Goal: Transaction & Acquisition: Purchase product/service

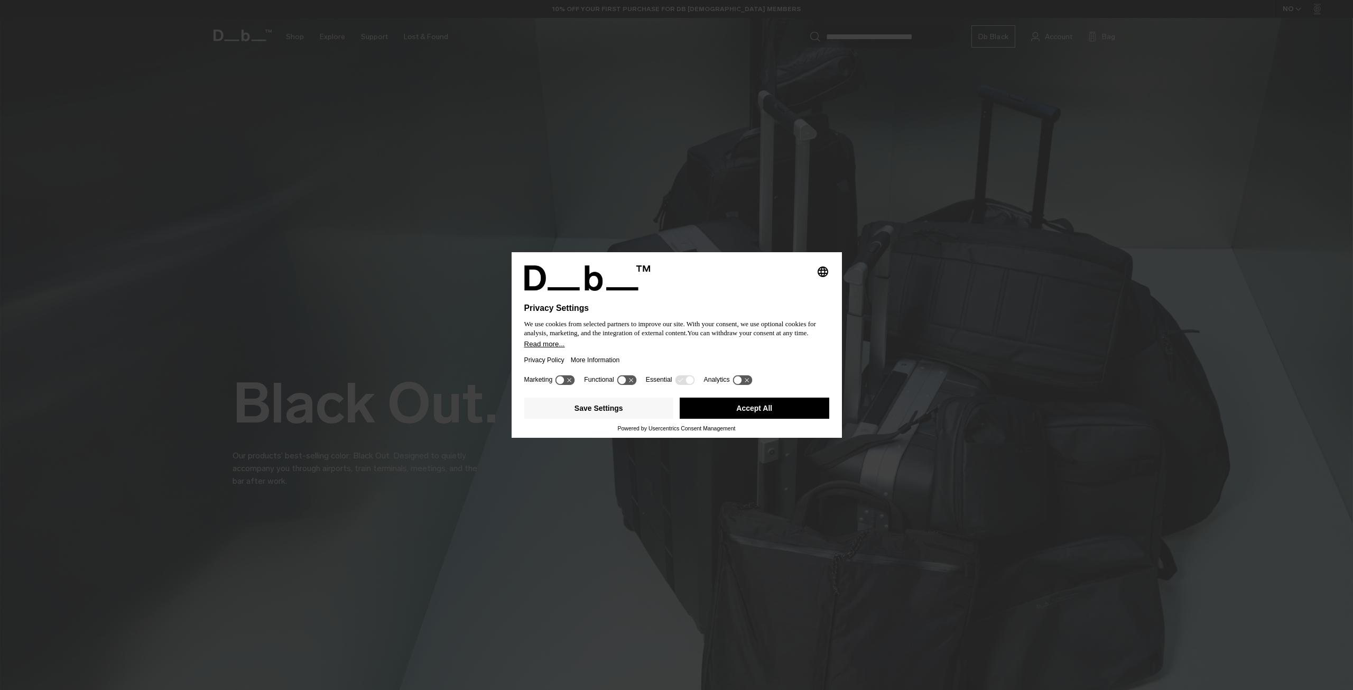
click at [750, 407] on button "Accept All" at bounding box center [755, 407] width 150 height 21
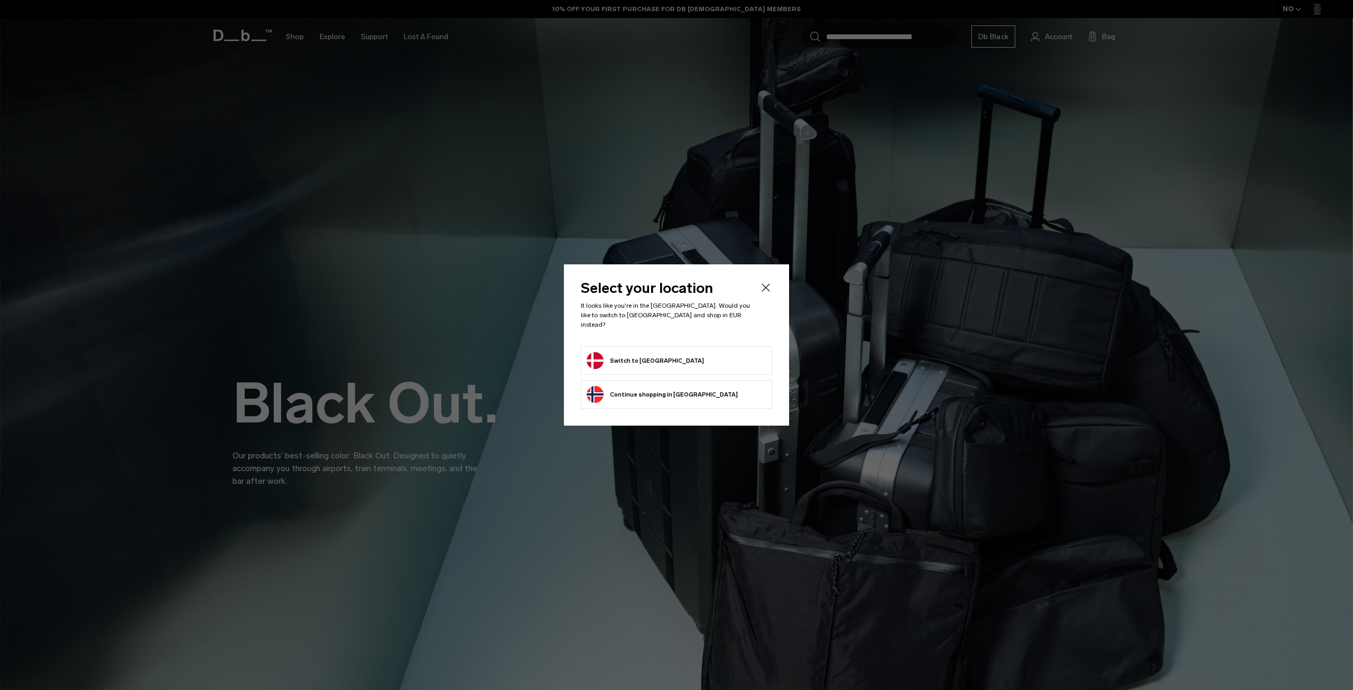
click at [627, 352] on button "Switch to Denmark" at bounding box center [645, 360] width 117 height 17
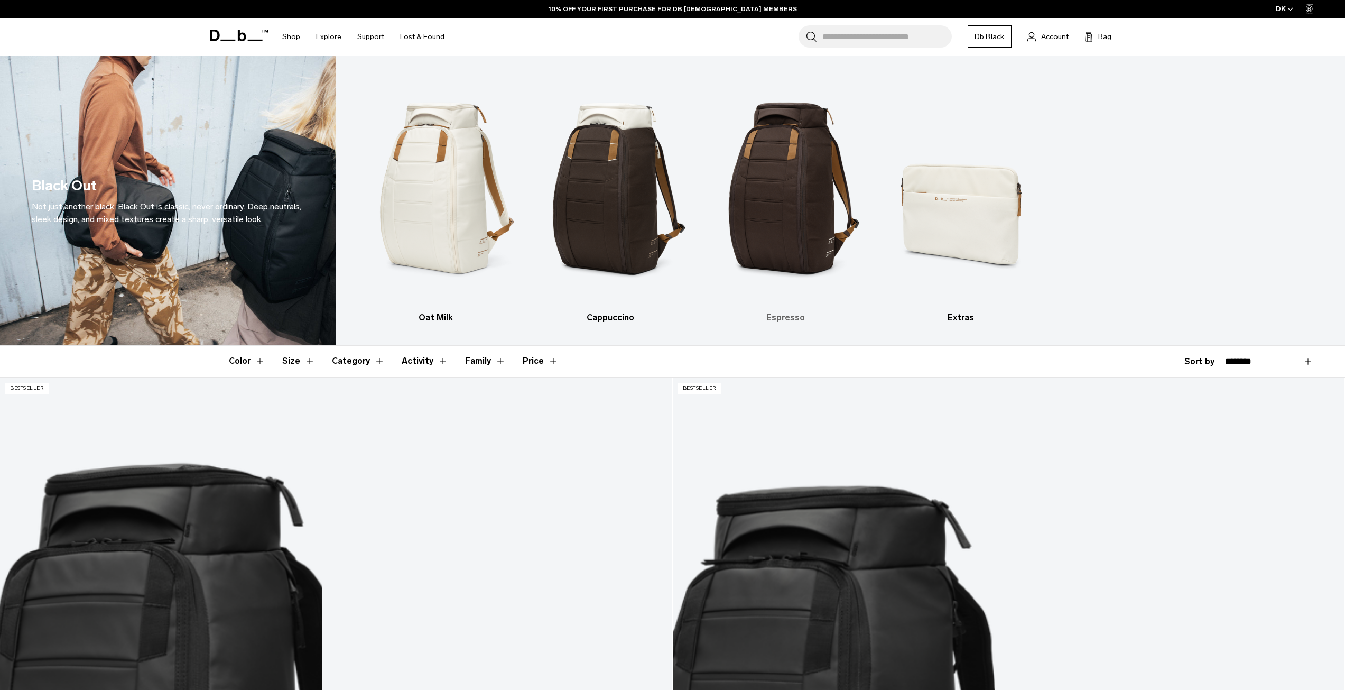
click at [777, 194] on img "3 / 4" at bounding box center [786, 188] width 156 height 235
click at [790, 316] on h3 "Espresso" at bounding box center [786, 317] width 156 height 13
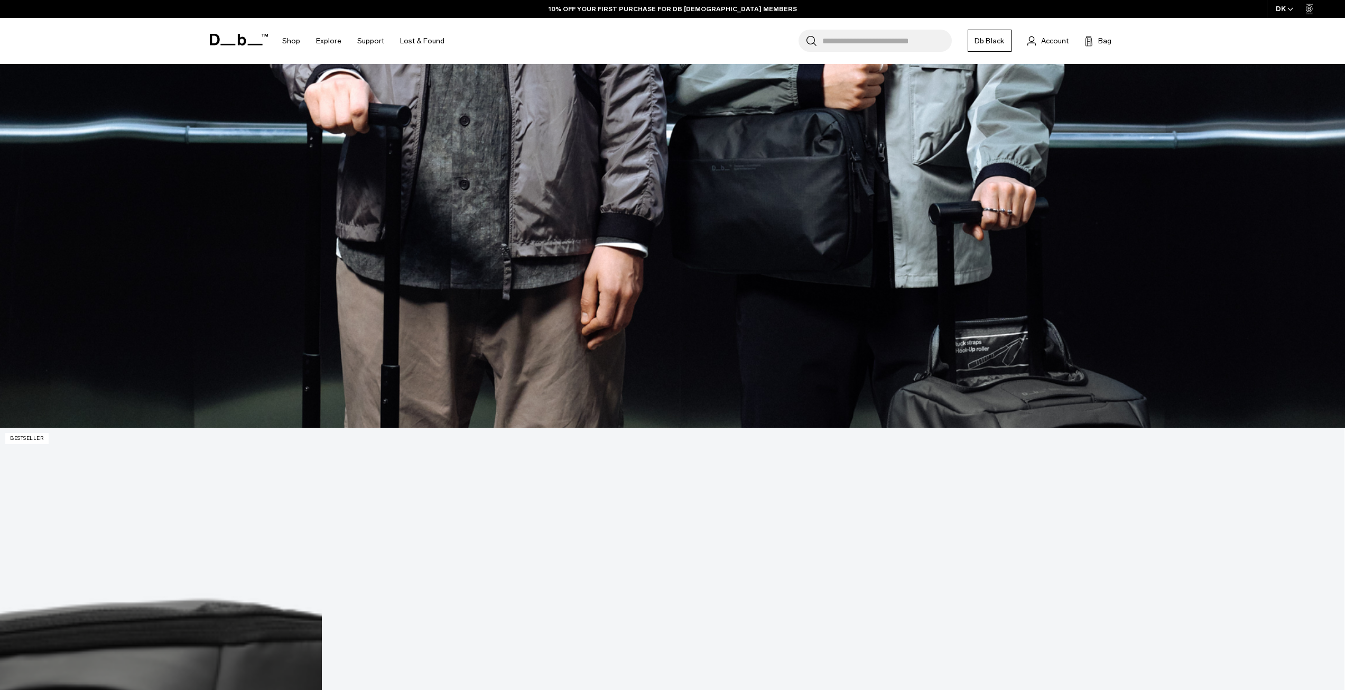
scroll to position [1793, 0]
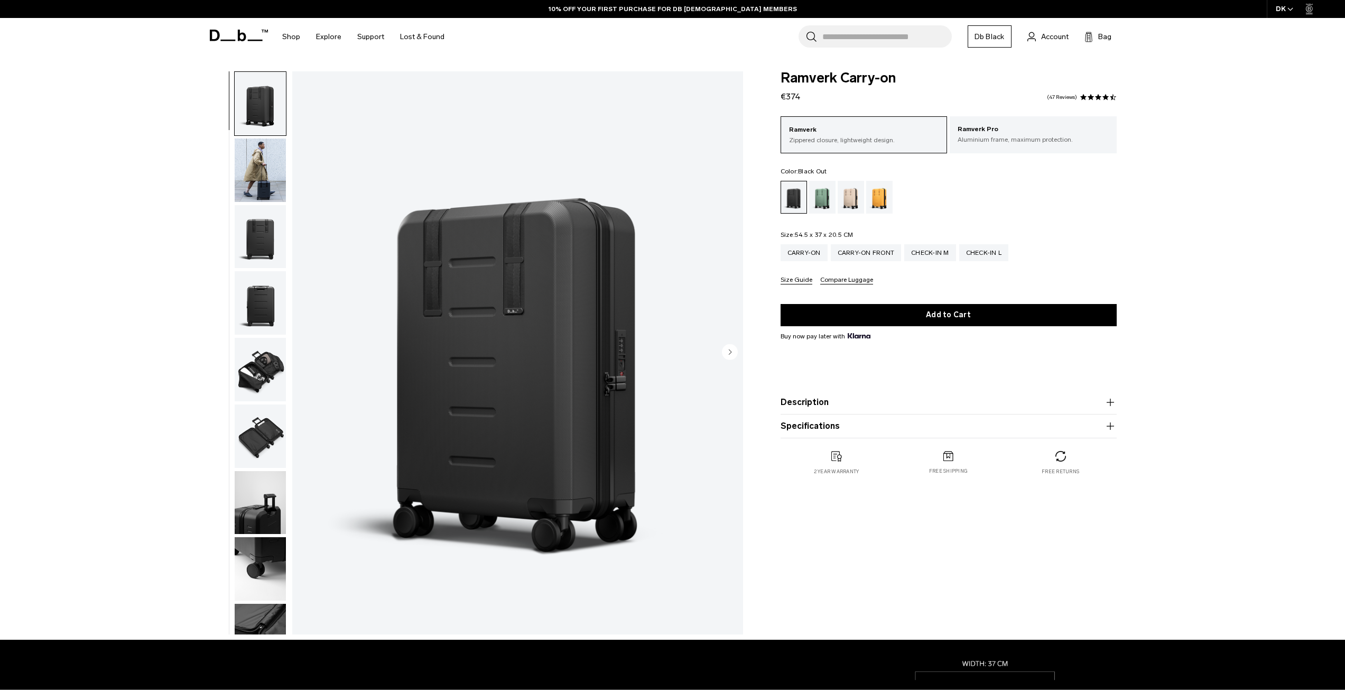
click at [253, 170] on img "button" at bounding box center [260, 169] width 51 height 63
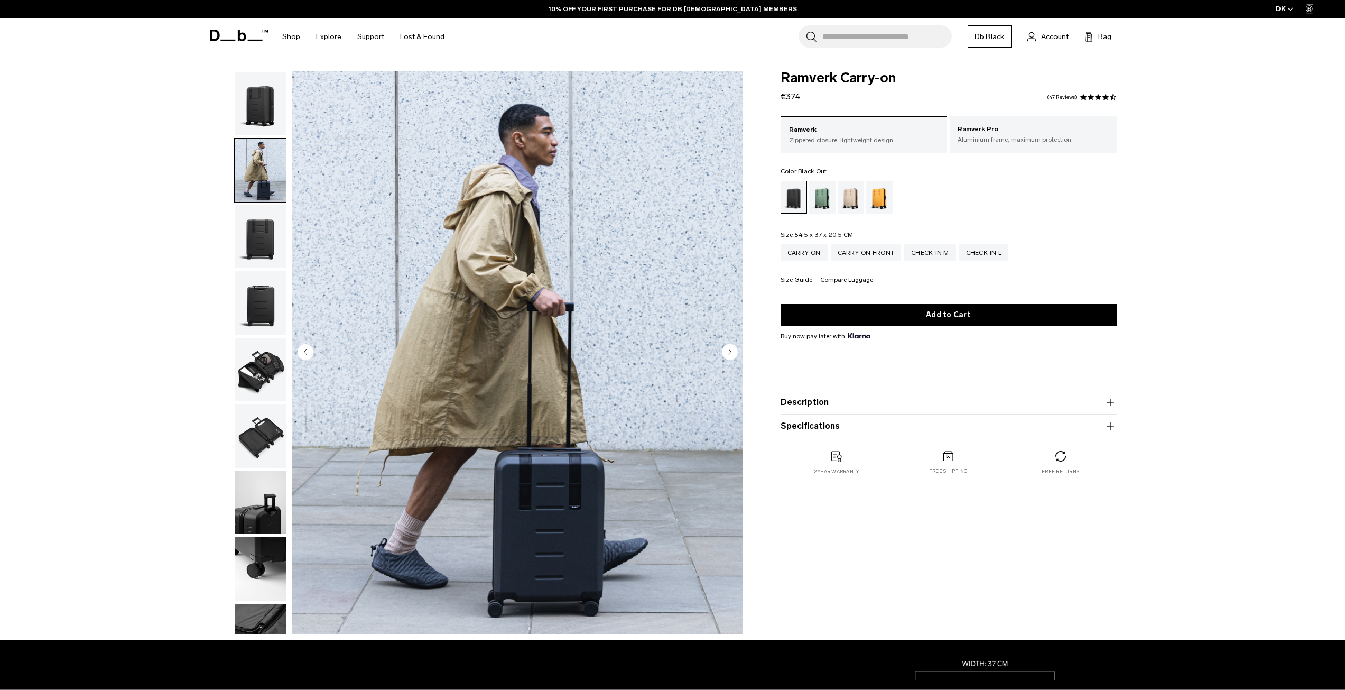
scroll to position [67, 0]
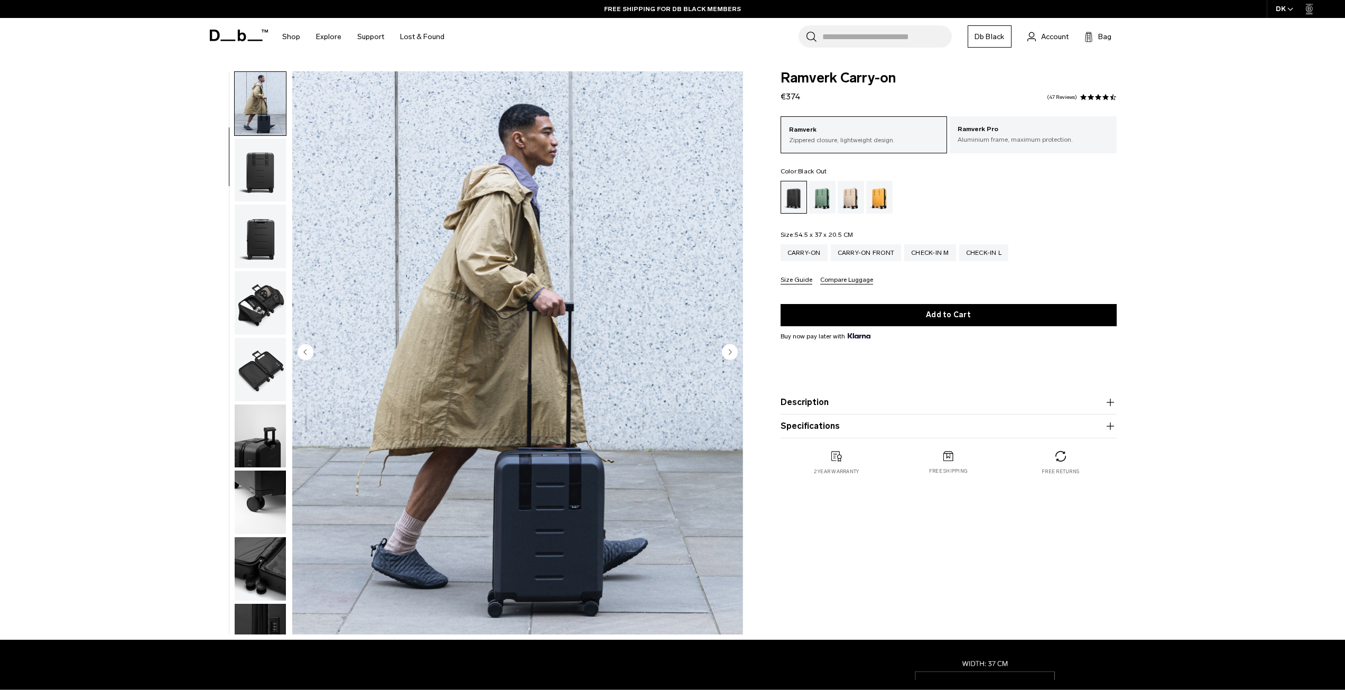
click at [261, 240] on img "button" at bounding box center [260, 236] width 51 height 63
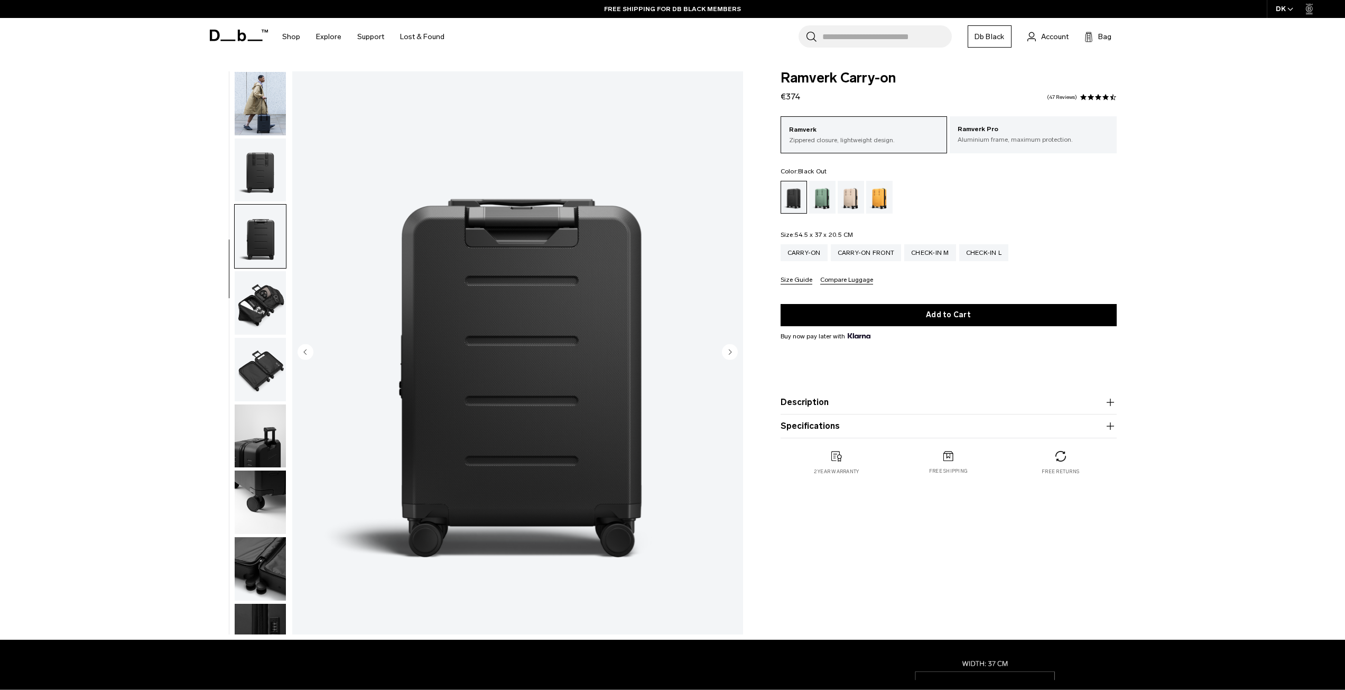
scroll to position [100, 0]
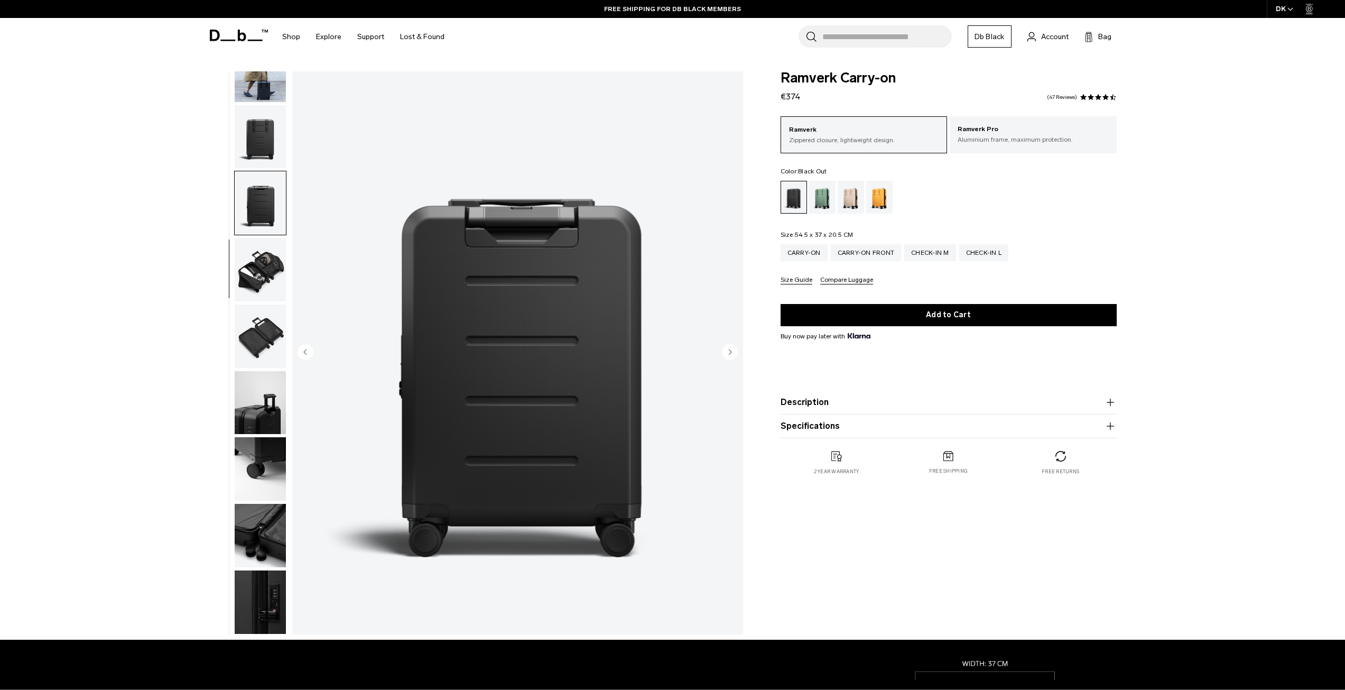
click at [254, 331] on img "button" at bounding box center [260, 335] width 51 height 63
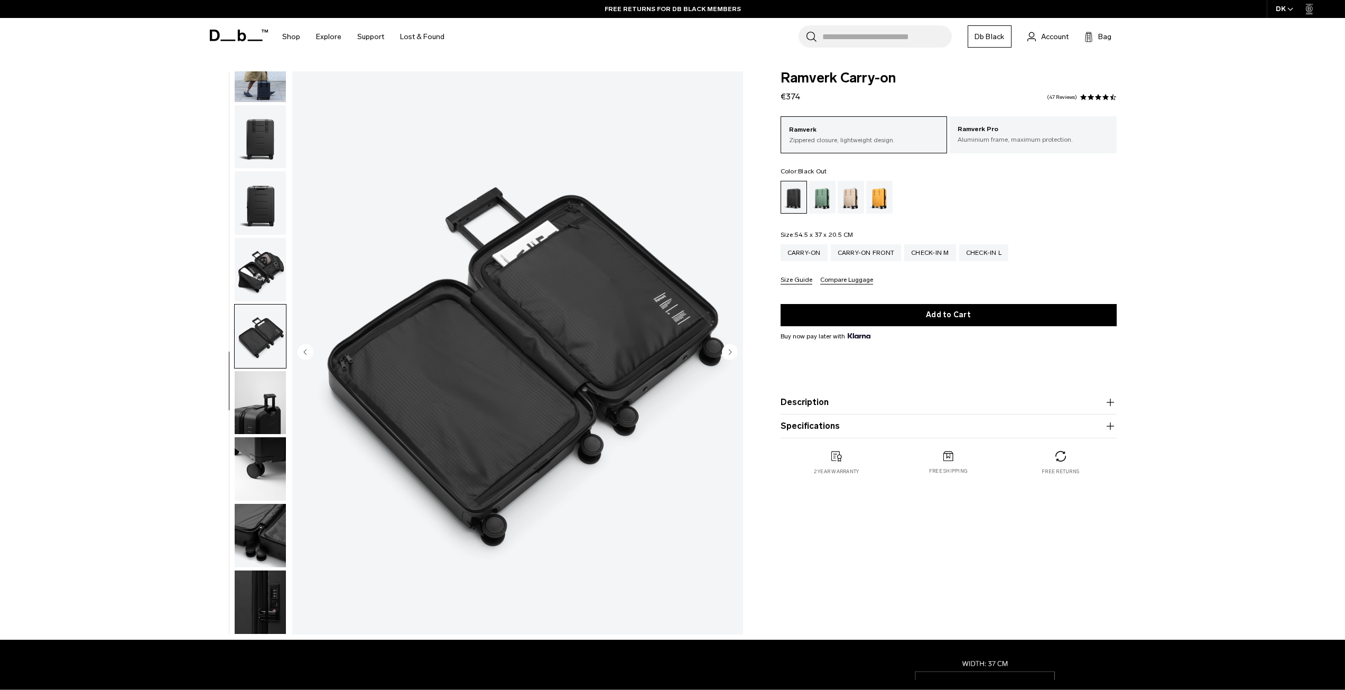
click at [266, 402] on img "button" at bounding box center [260, 402] width 51 height 63
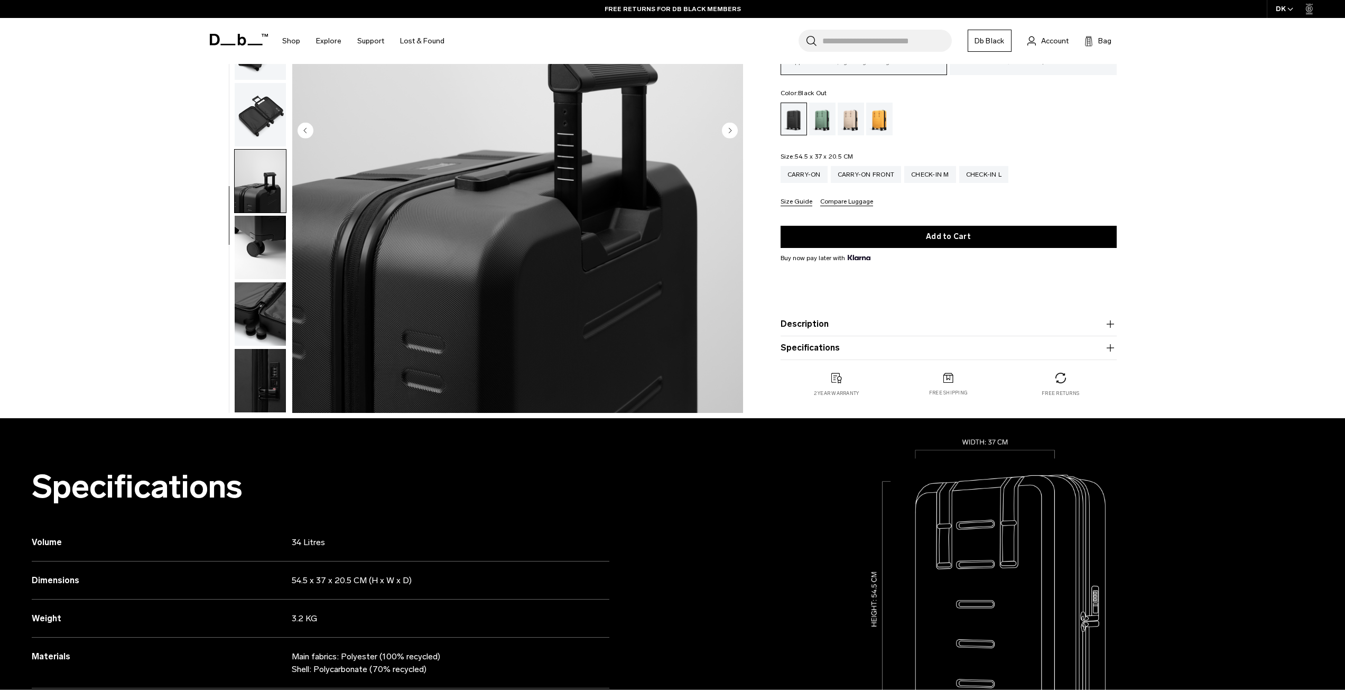
scroll to position [224, 0]
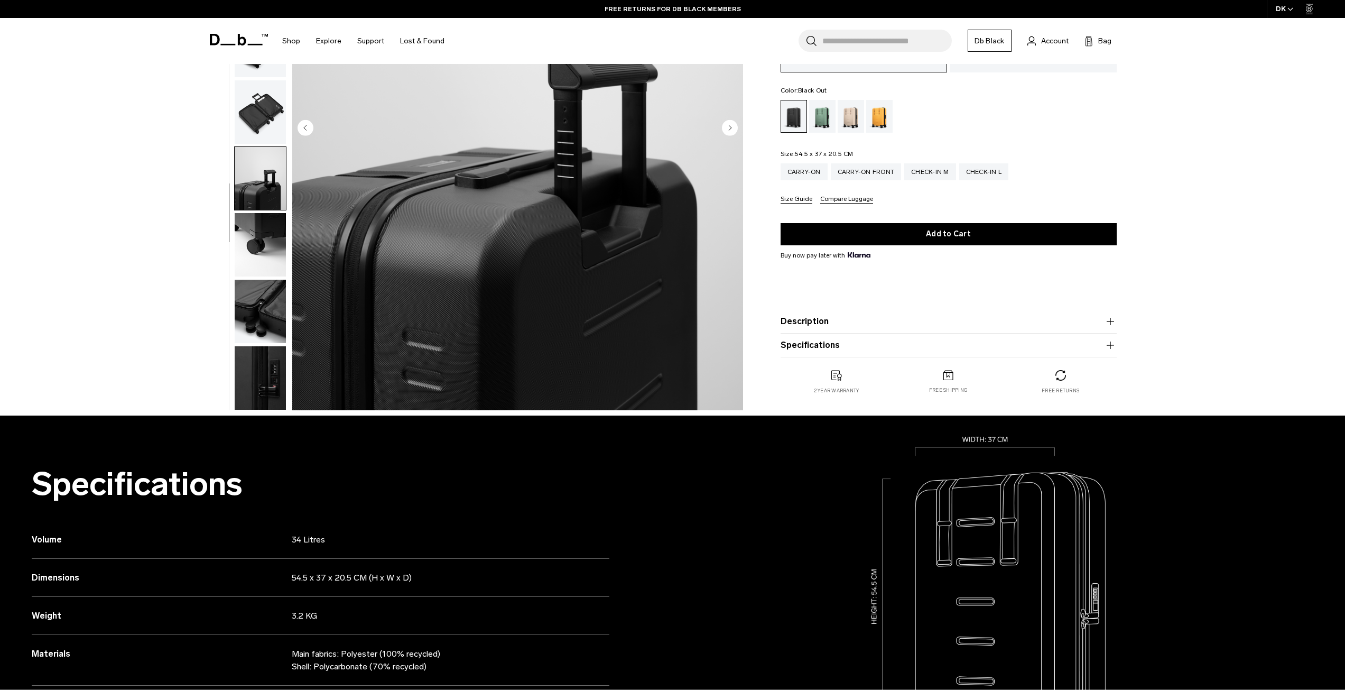
click at [249, 237] on img "button" at bounding box center [260, 244] width 51 height 63
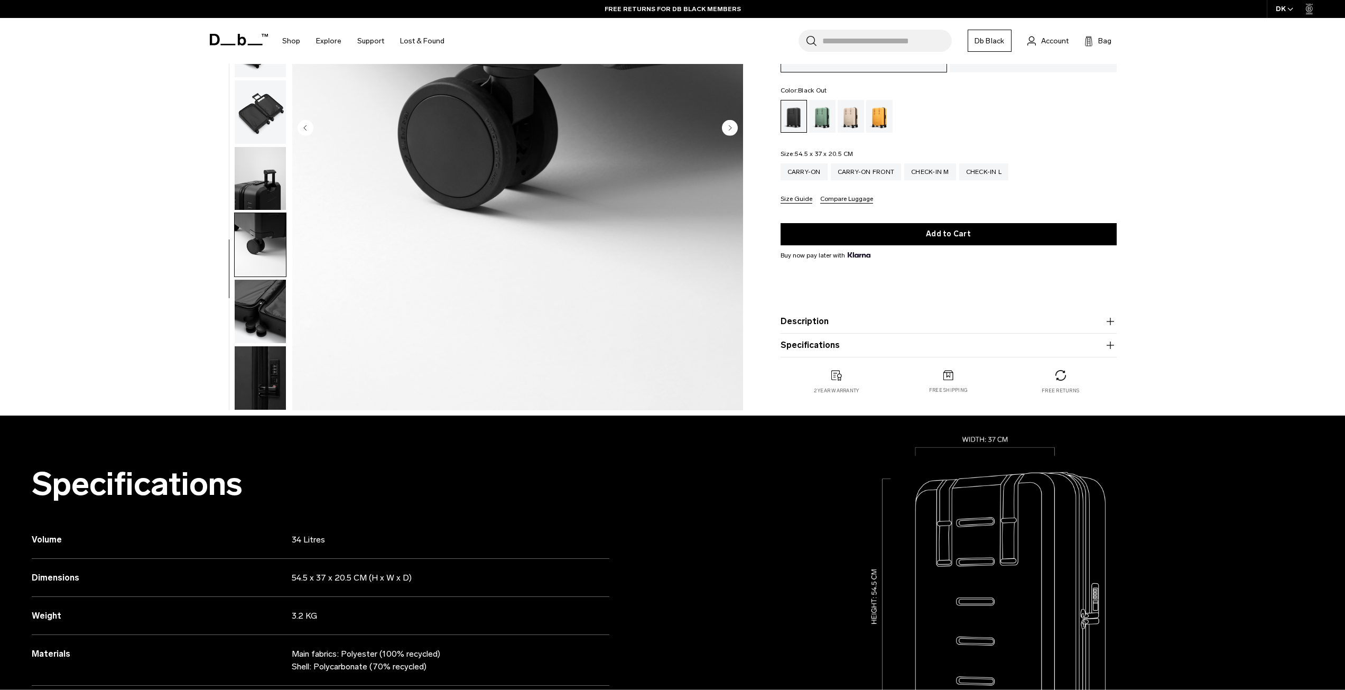
click at [253, 308] on img "button" at bounding box center [260, 311] width 51 height 63
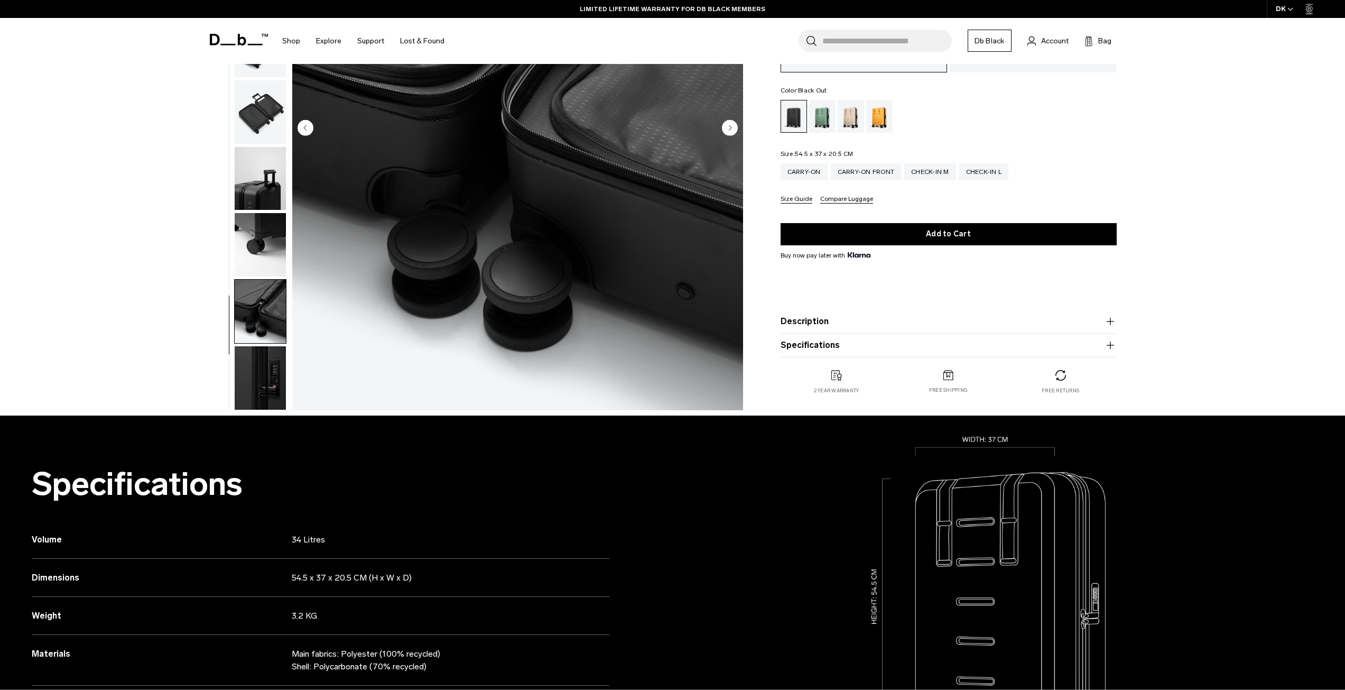
click at [266, 378] on img "button" at bounding box center [260, 377] width 51 height 63
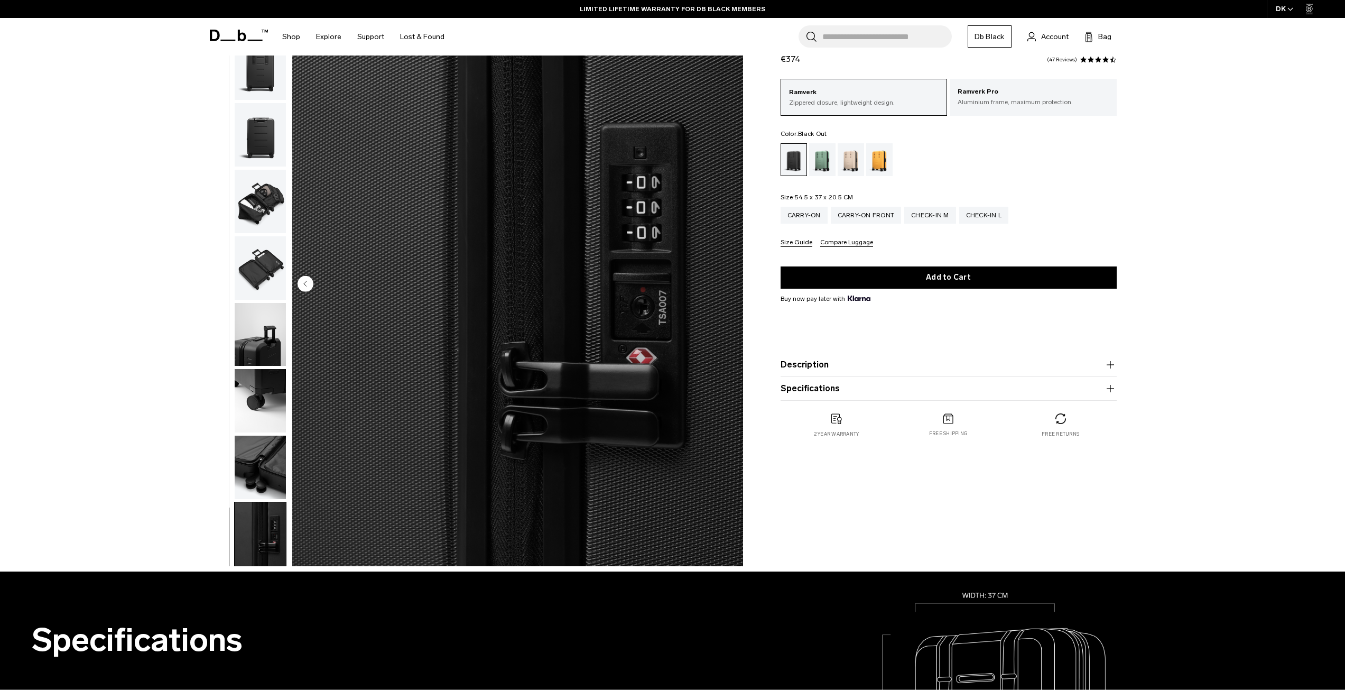
scroll to position [51, 0]
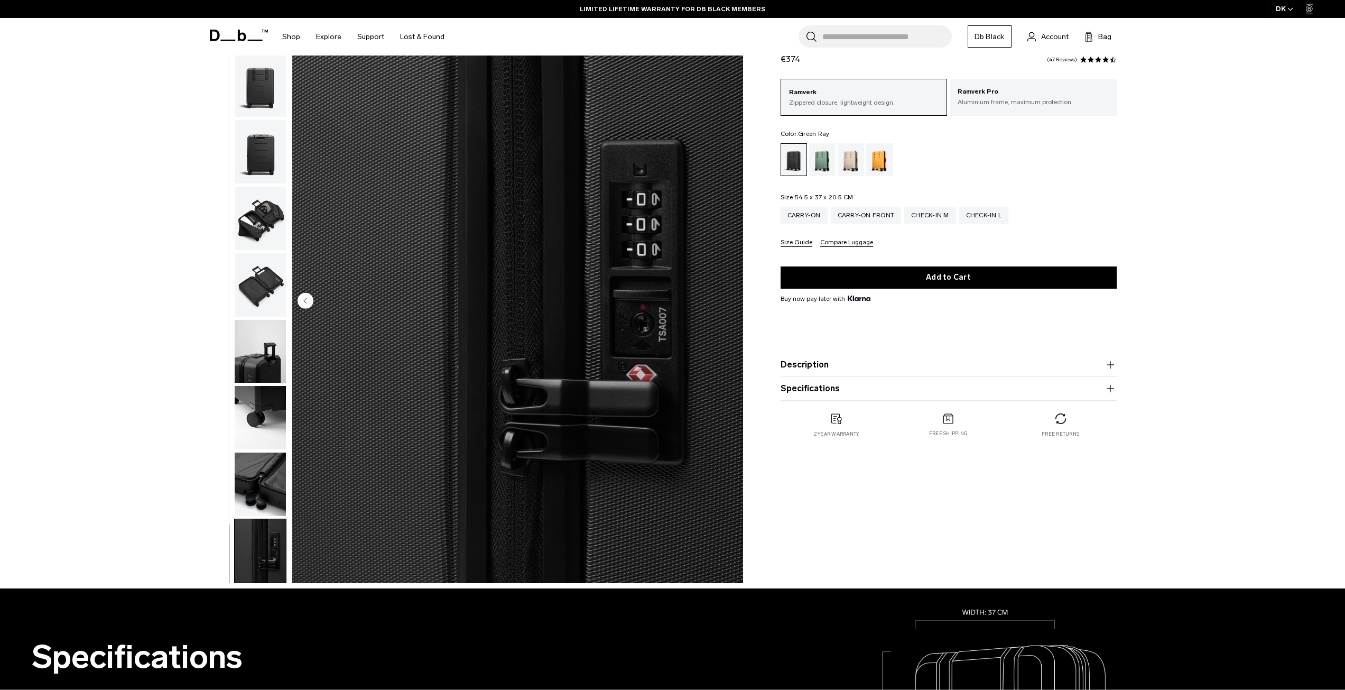
click at [826, 162] on div "Green Ray" at bounding box center [822, 159] width 27 height 33
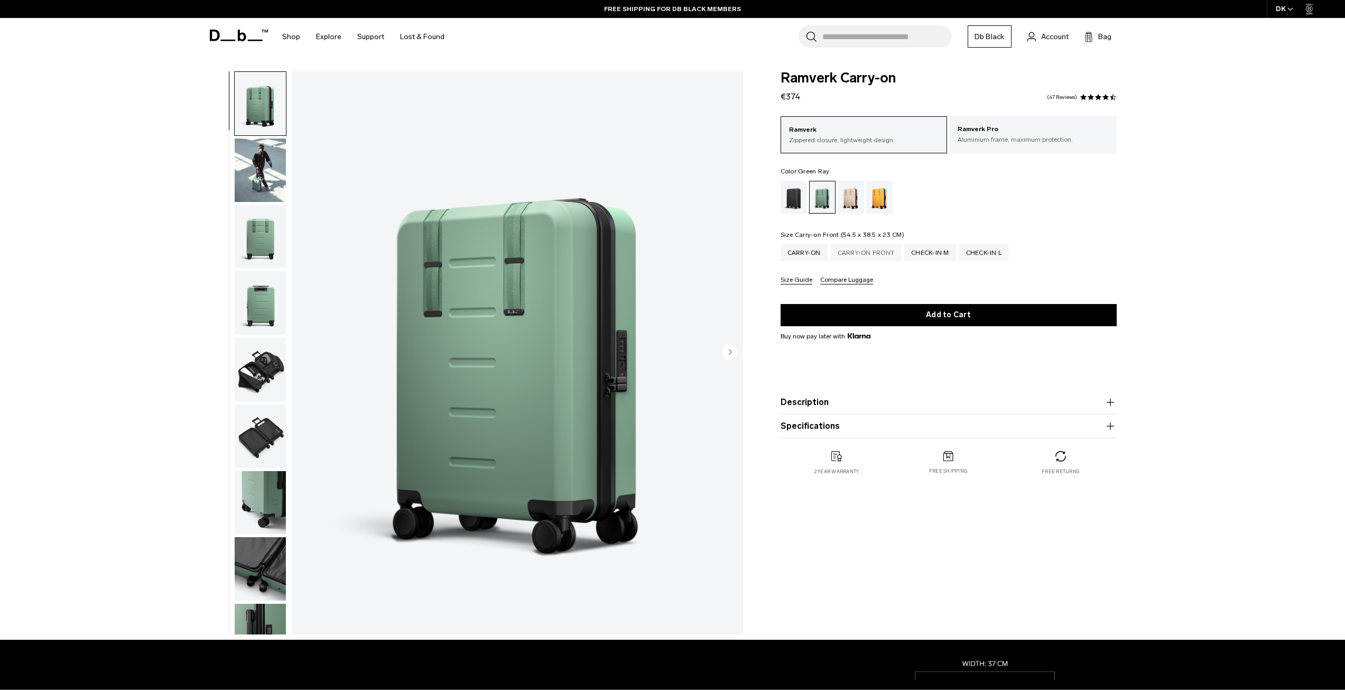
click at [863, 249] on div "Carry-on Front" at bounding box center [866, 252] width 71 height 17
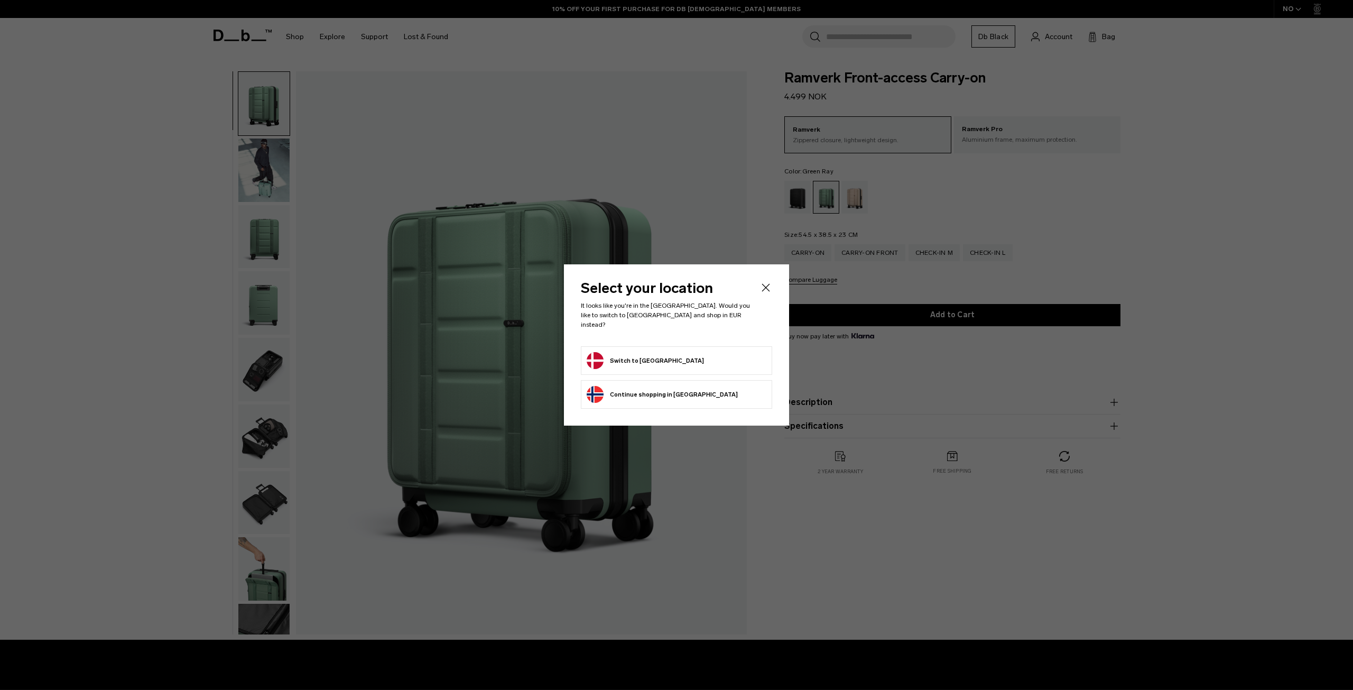
click at [770, 291] on icon "Close" at bounding box center [765, 287] width 13 height 13
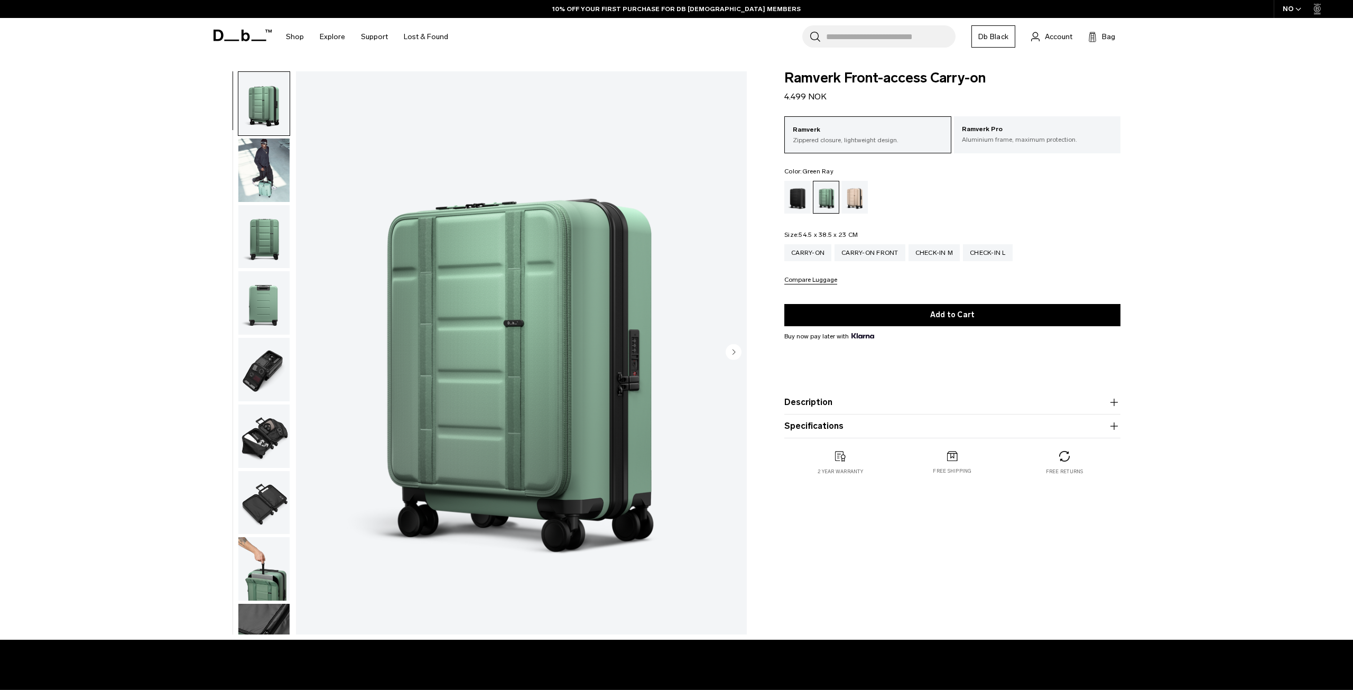
click at [770, 291] on div "Select your location It looks like you're in the Denmark. Would you like to swi…" at bounding box center [676, 344] width 225 height 161
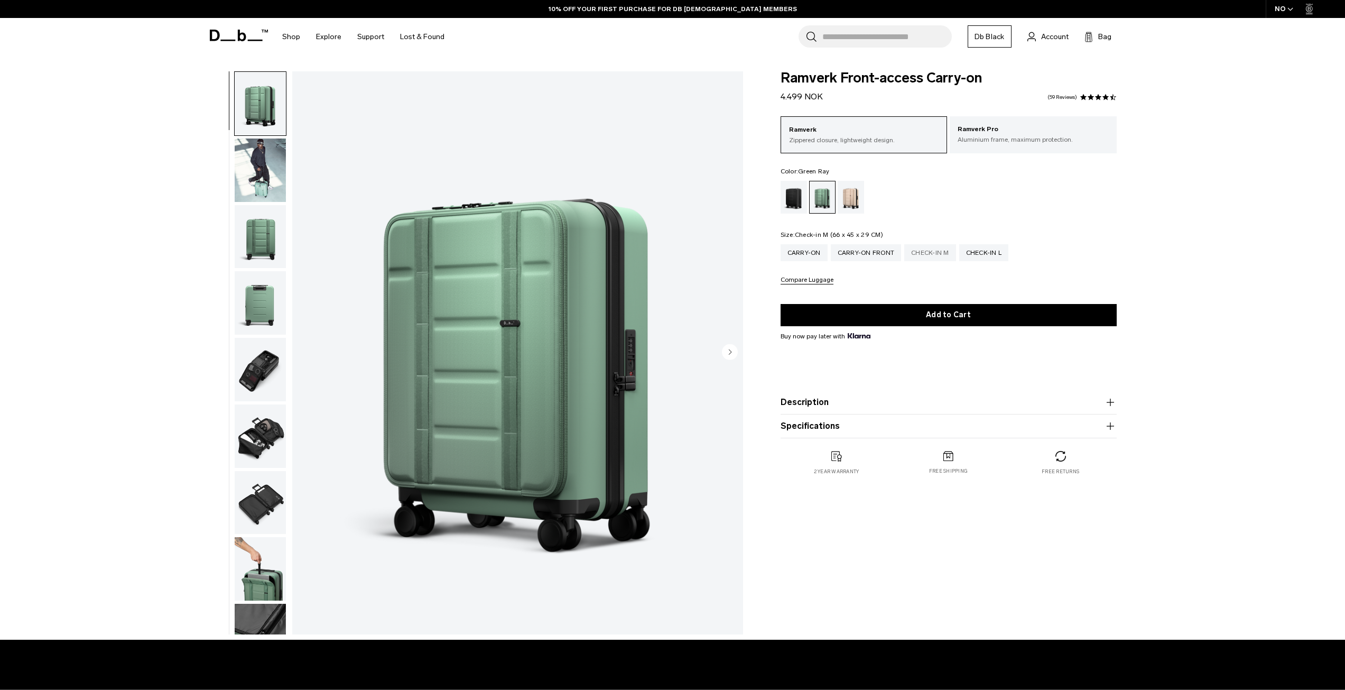
click at [933, 256] on div "Check-in M" at bounding box center [930, 252] width 52 height 17
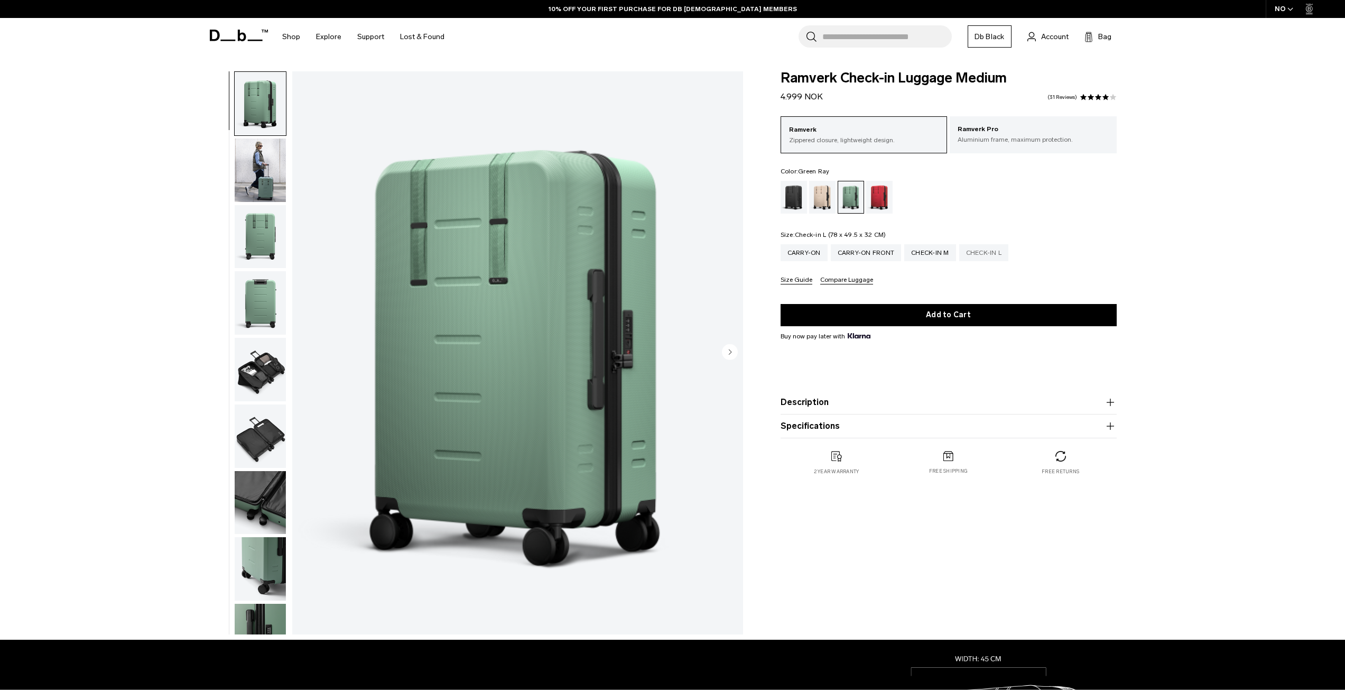
click at [988, 255] on div "Check-in L" at bounding box center [984, 252] width 50 height 17
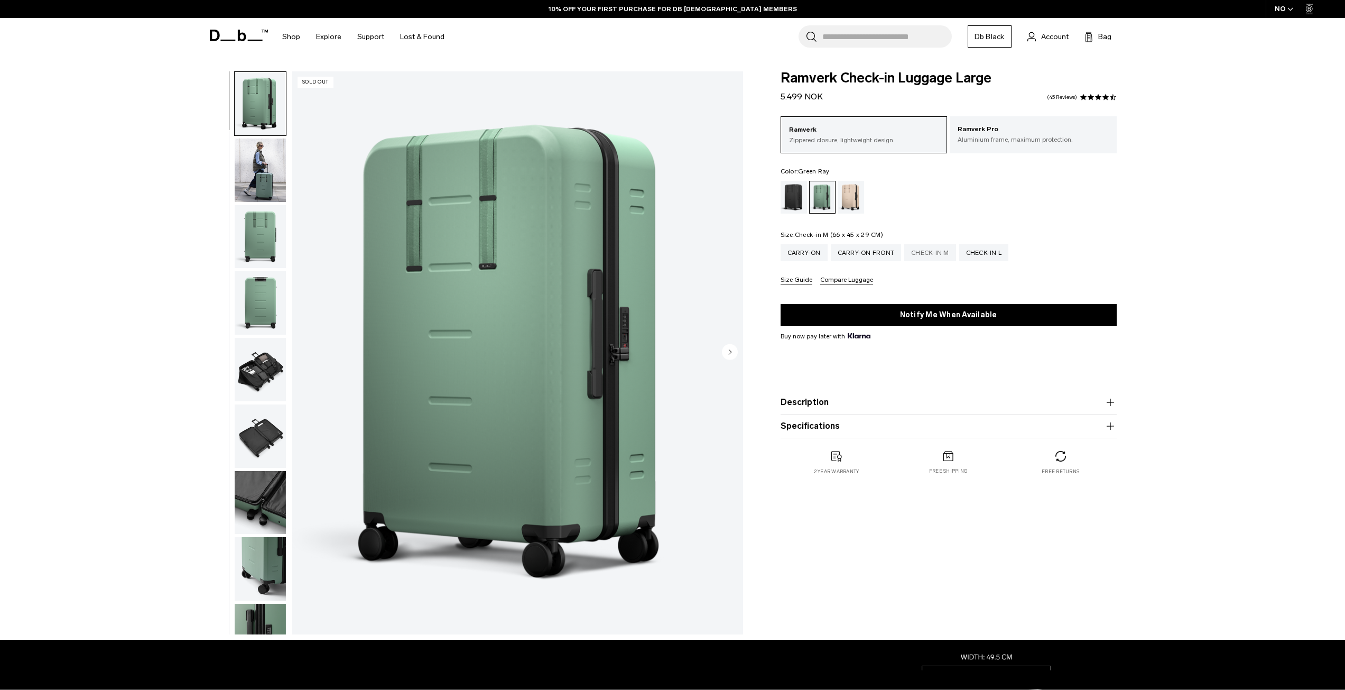
click at [932, 254] on div "Check-in M" at bounding box center [930, 252] width 52 height 17
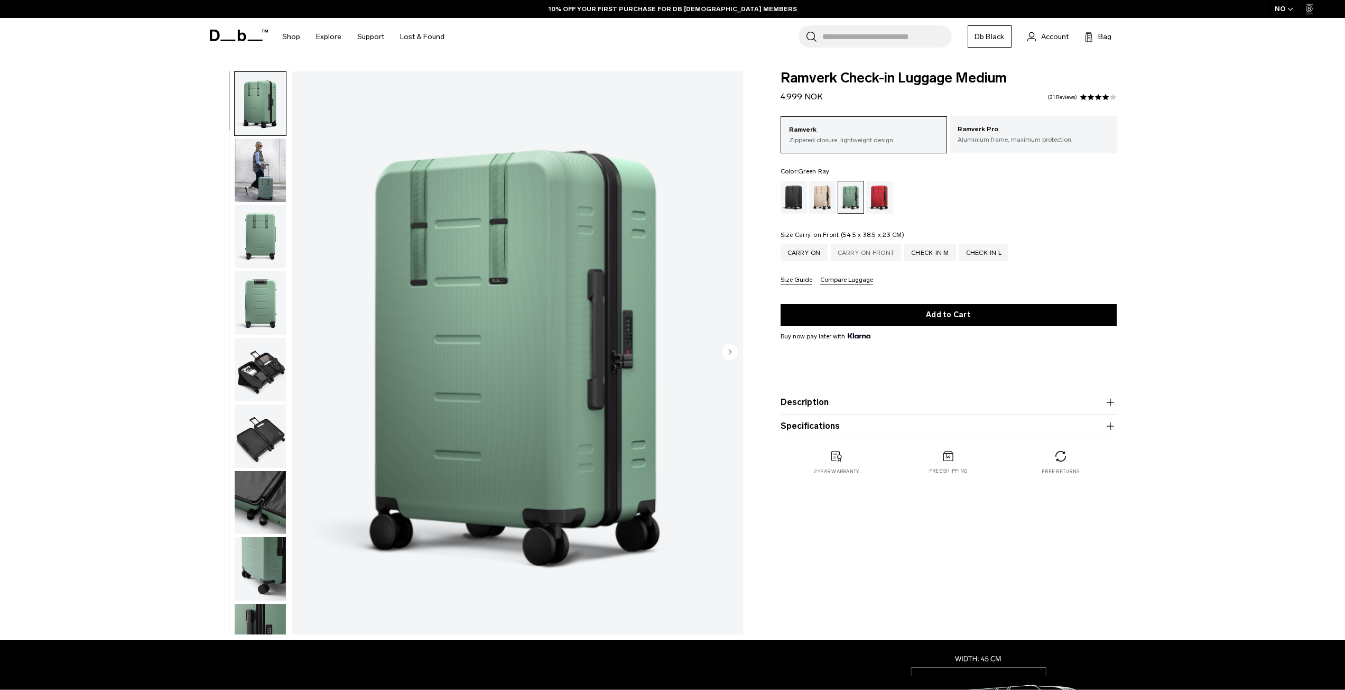
click at [871, 258] on div "Carry-on Front" at bounding box center [866, 252] width 71 height 17
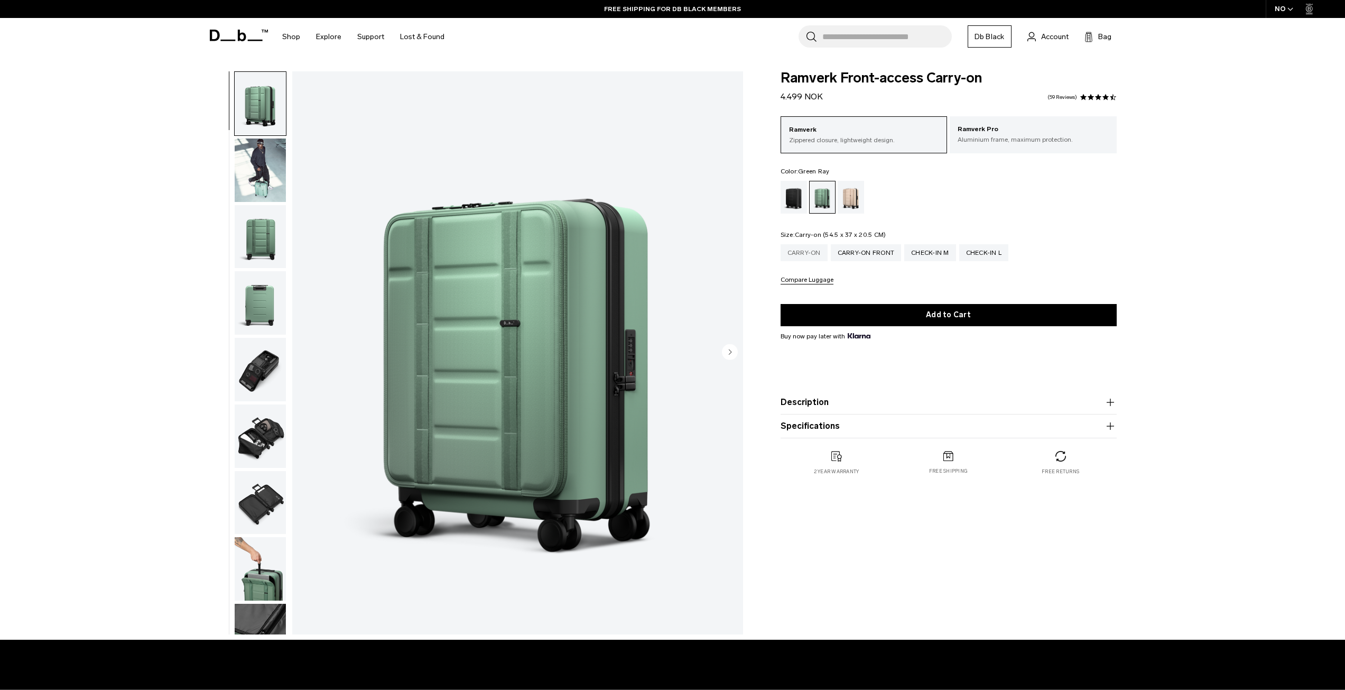
click at [797, 250] on div "Carry-on" at bounding box center [804, 252] width 47 height 17
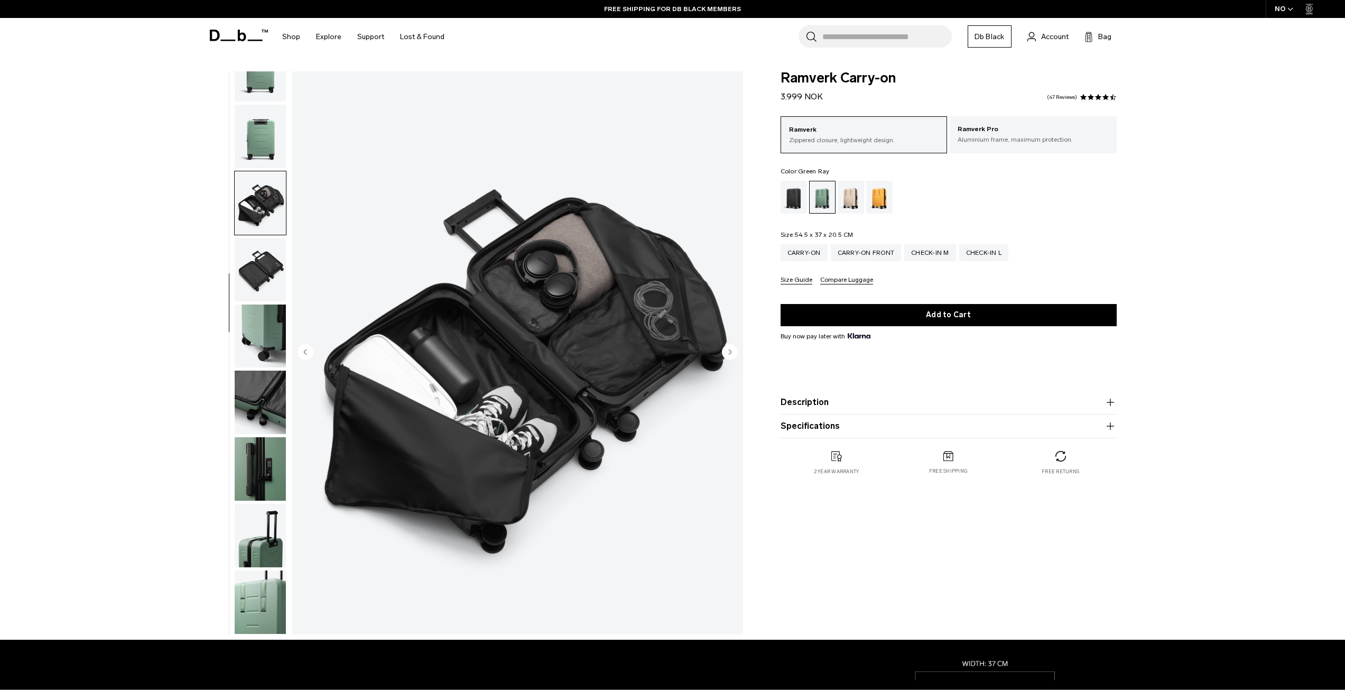
click at [264, 402] on img "button" at bounding box center [260, 401] width 51 height 63
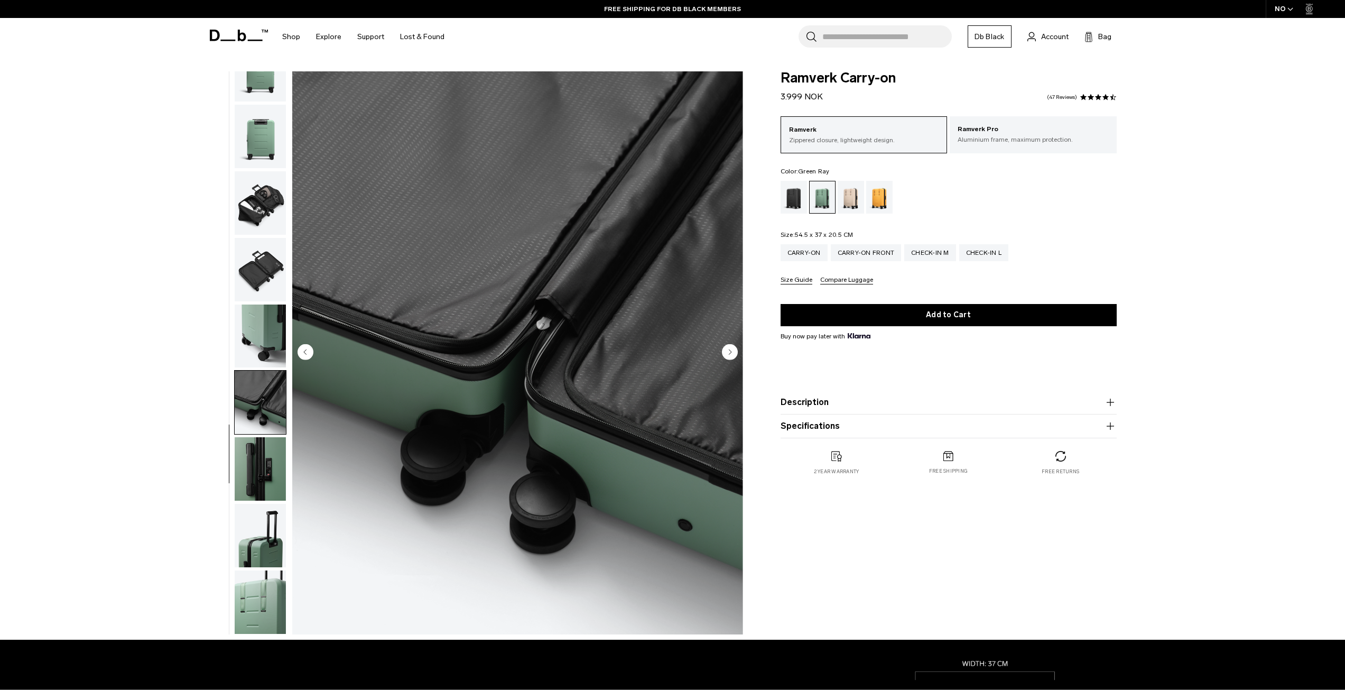
click at [261, 466] on img "button" at bounding box center [260, 468] width 51 height 63
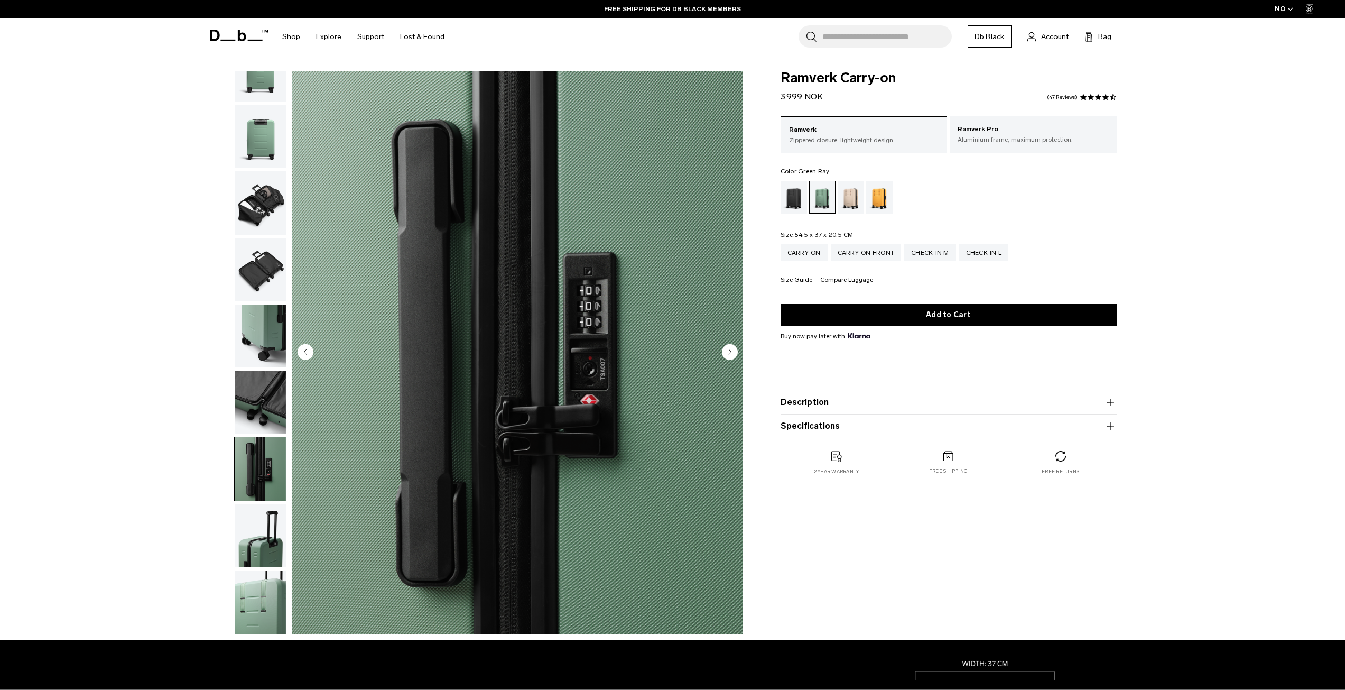
click at [271, 546] on img "button" at bounding box center [260, 535] width 51 height 63
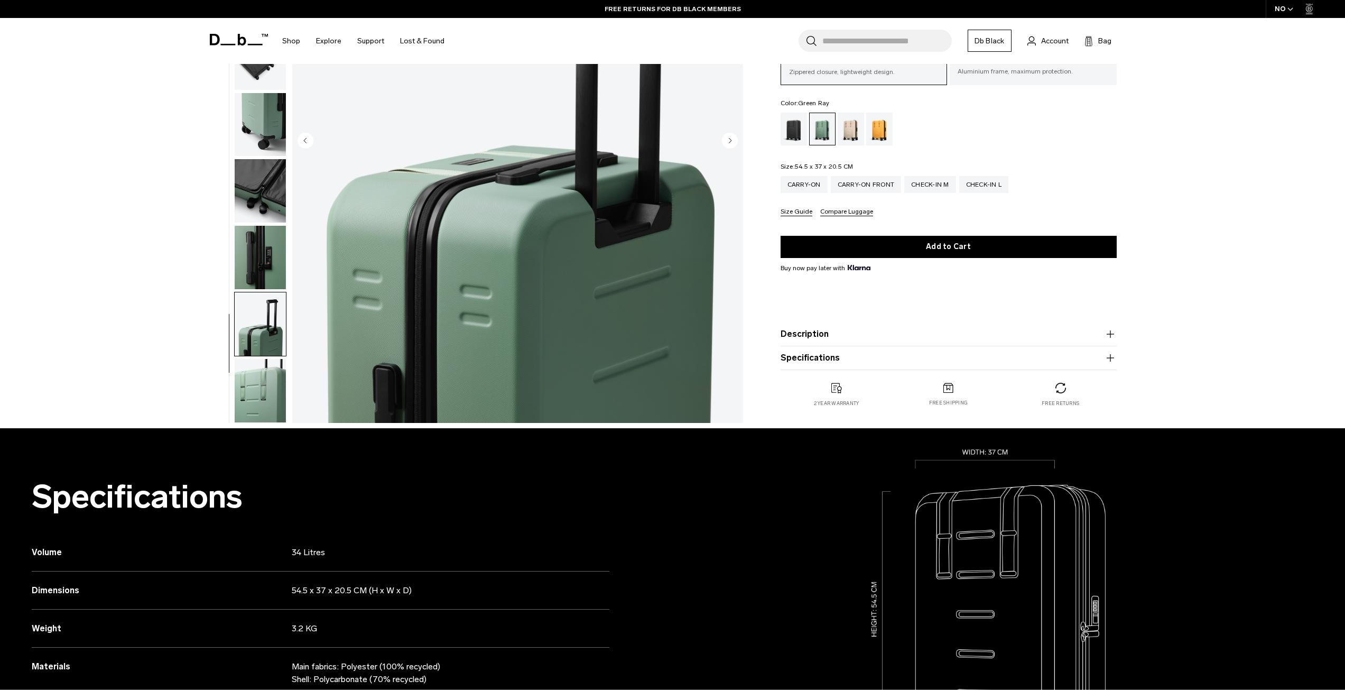
scroll to position [212, 0]
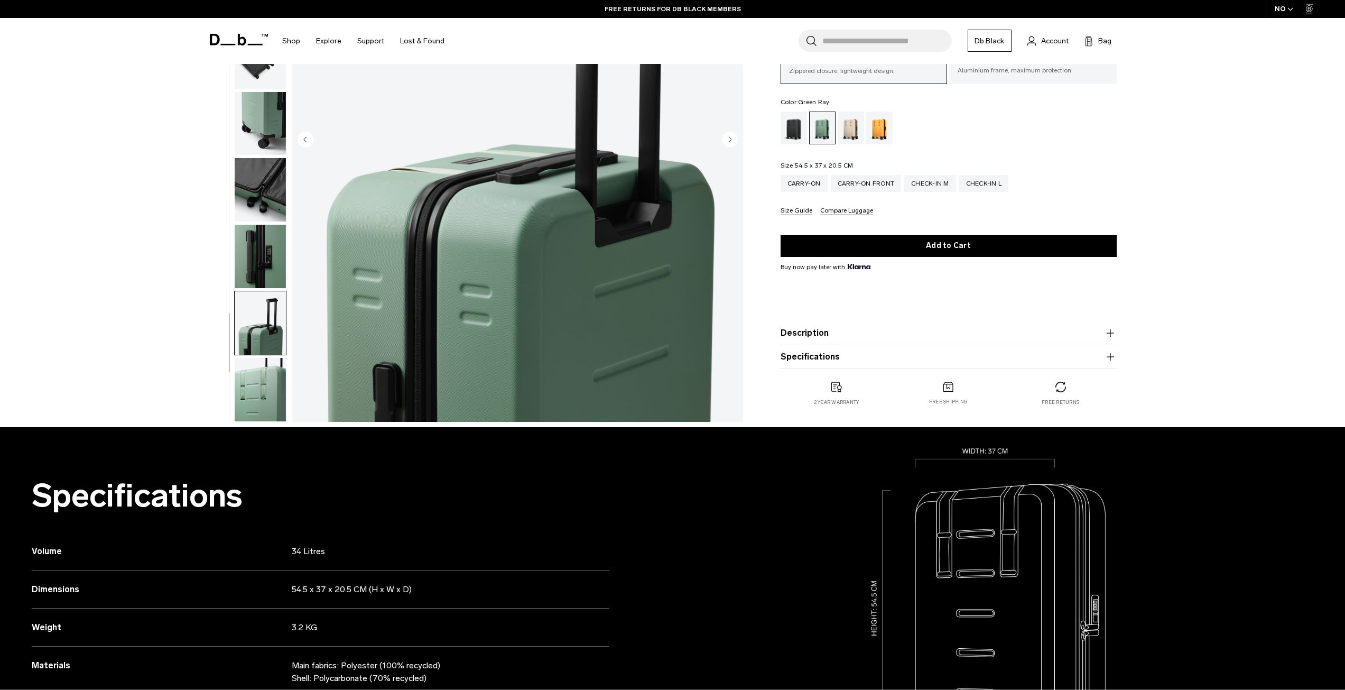
click at [262, 391] on img "button" at bounding box center [260, 389] width 51 height 63
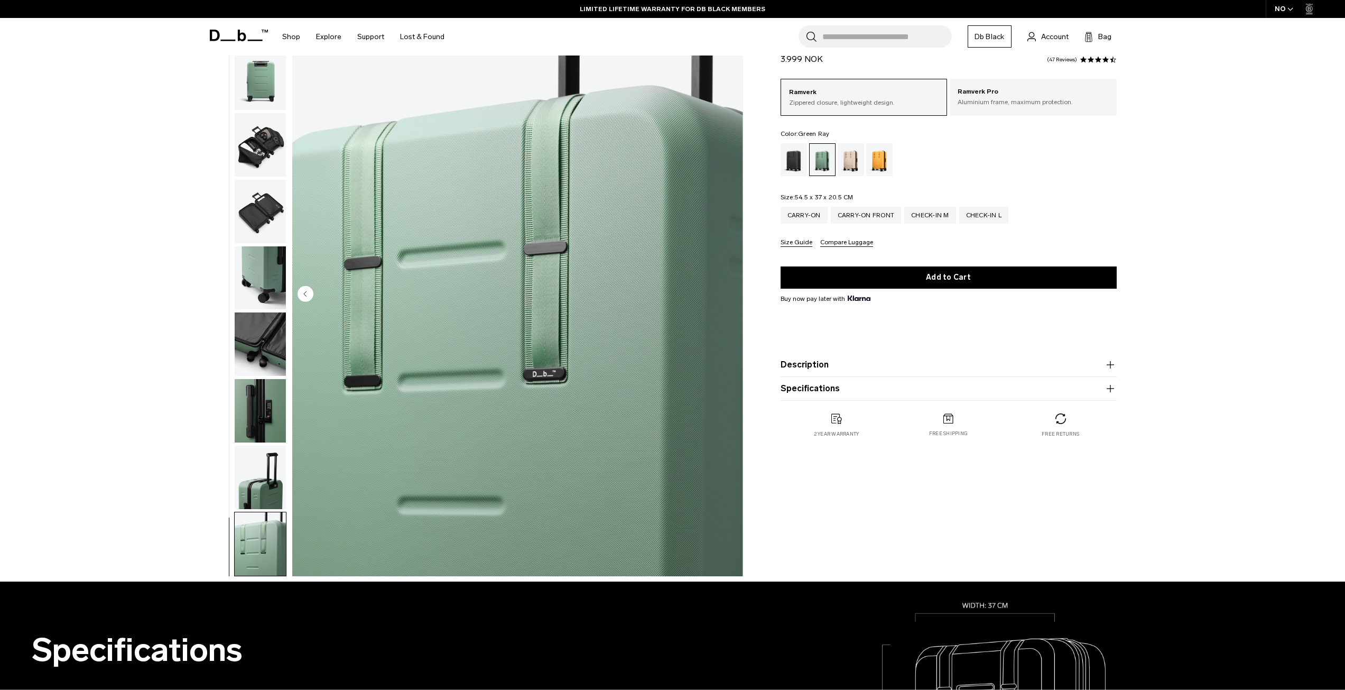
scroll to position [0, 0]
